Goal: Transaction & Acquisition: Purchase product/service

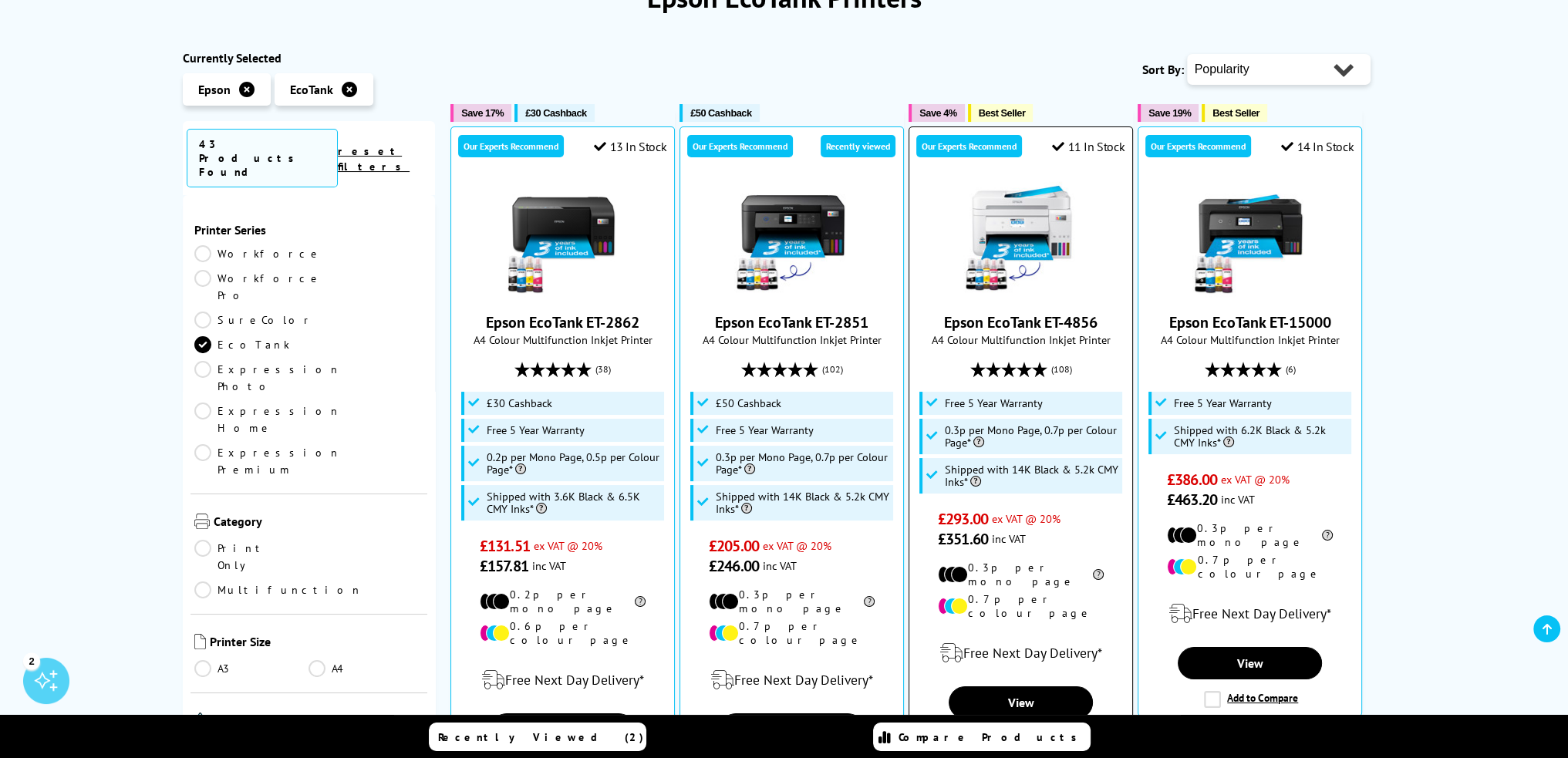
click at [1043, 231] on img at bounding box center [1021, 239] width 116 height 116
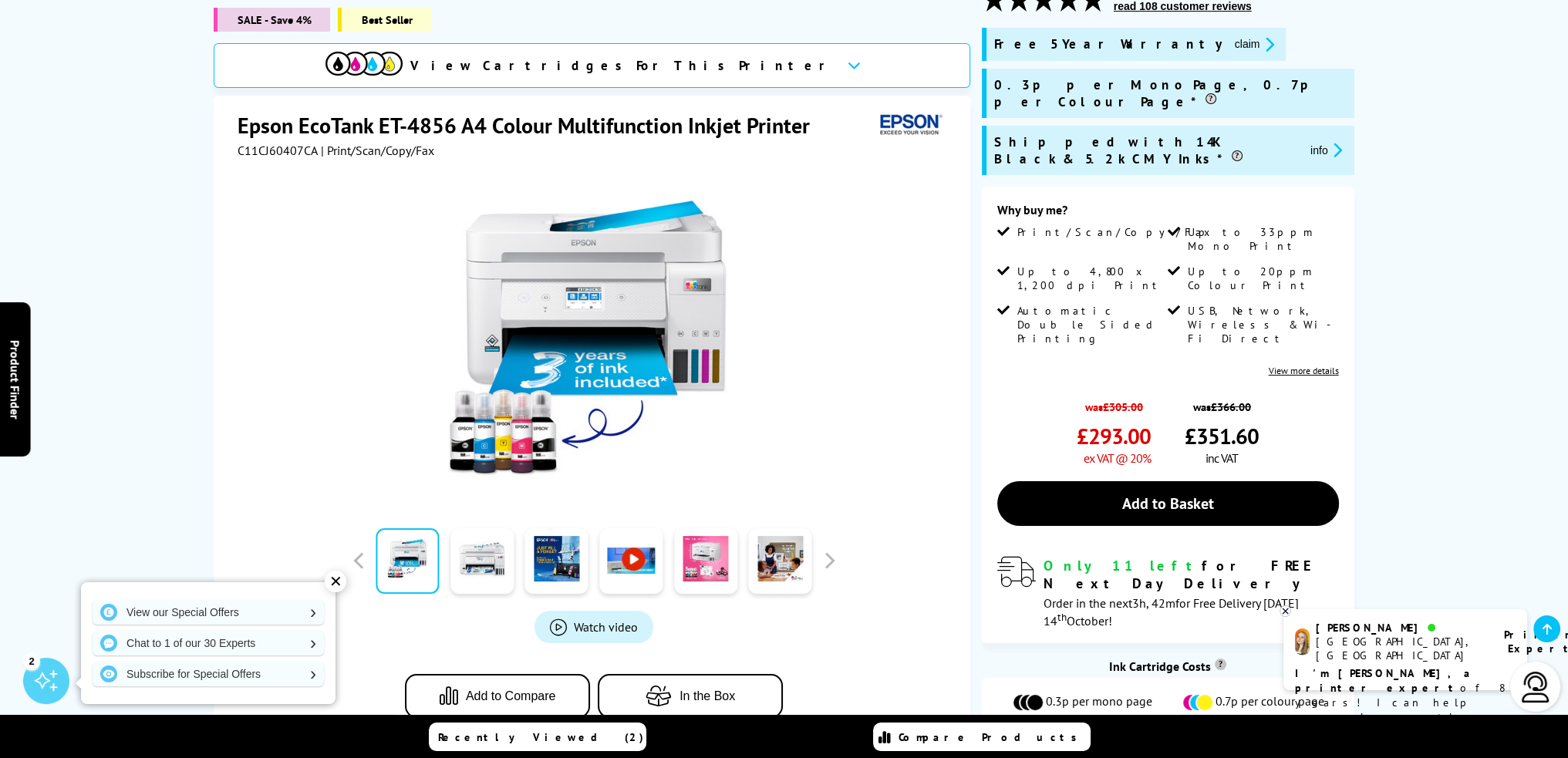
scroll to position [308, 0]
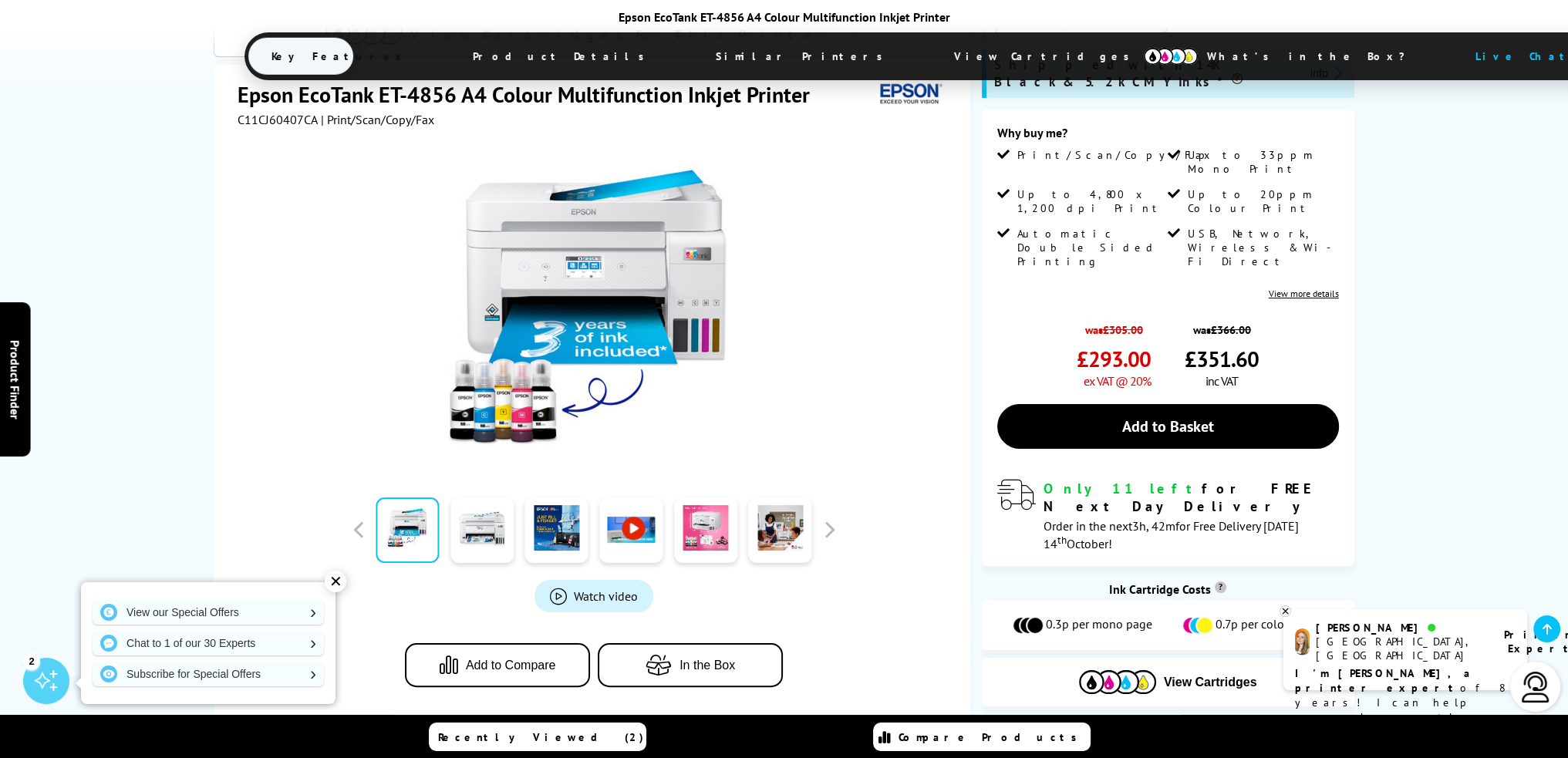
click at [636, 497] on link at bounding box center [631, 530] width 63 height 66
